Goal: Find specific page/section: Find specific page/section

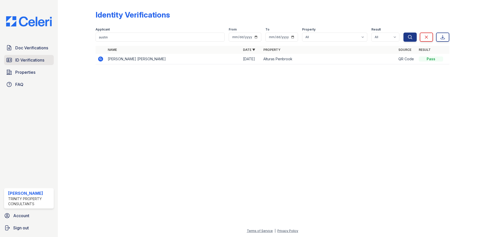
drag, startPoint x: 0, startPoint y: 0, endPoint x: 32, endPoint y: 57, distance: 65.3
click at [32, 57] on link "ID Verifications" at bounding box center [29, 60] width 50 height 10
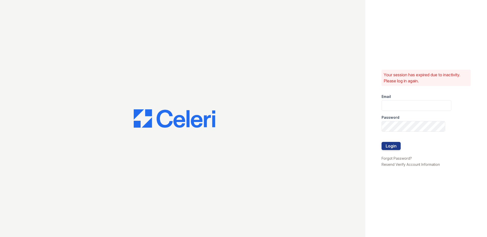
type input "LConde@trinity-pm.com"
click at [391, 150] on button "Login" at bounding box center [390, 146] width 19 height 8
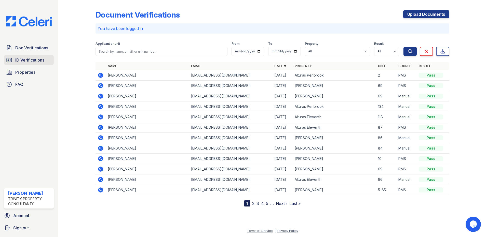
click at [29, 56] on link "ID Verifications" at bounding box center [29, 60] width 50 height 10
